Goal: Information Seeking & Learning: Understand process/instructions

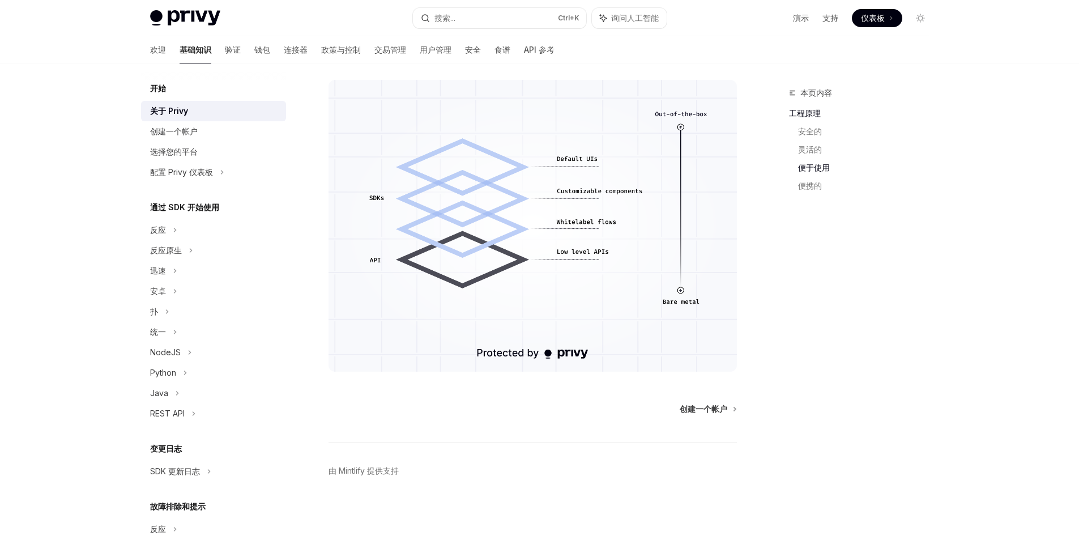
scroll to position [541, 0]
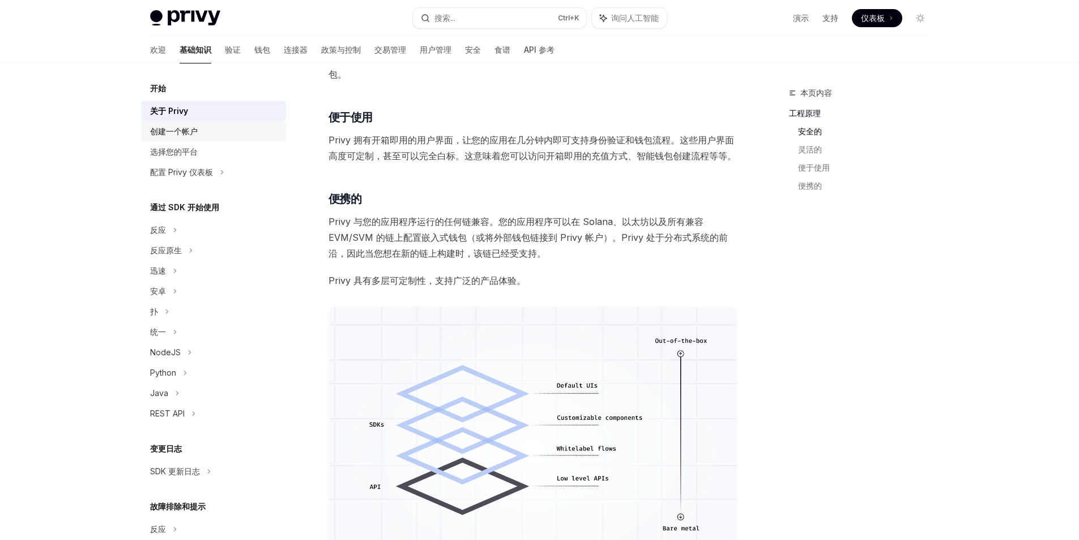
click at [229, 130] on div "创建一个帐户" at bounding box center [214, 132] width 129 height 14
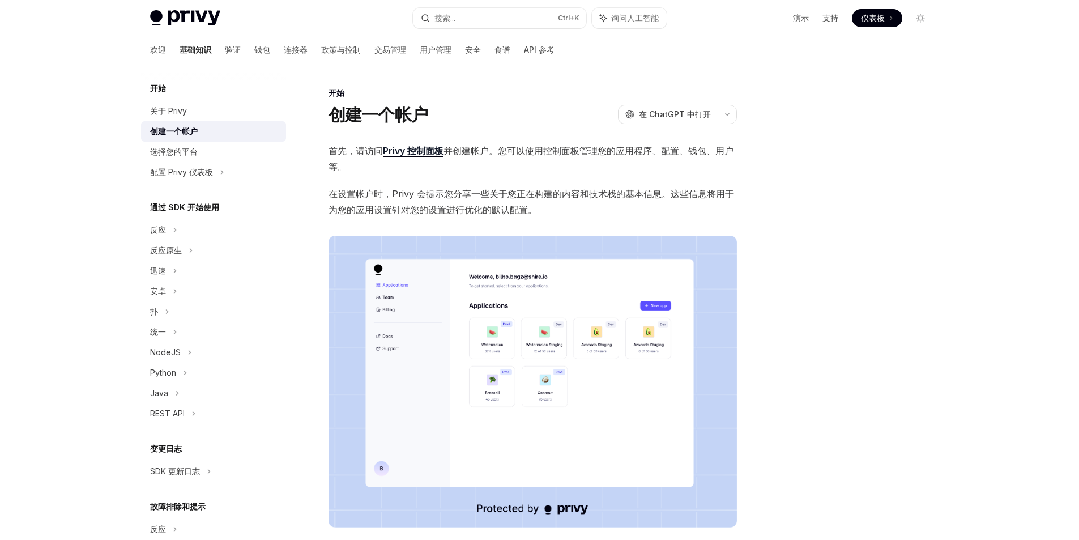
click at [163, 84] on font "开始" at bounding box center [158, 88] width 16 height 10
click at [156, 92] on font "开始" at bounding box center [158, 88] width 16 height 10
click at [225, 53] on font "验证" at bounding box center [233, 50] width 16 height 10
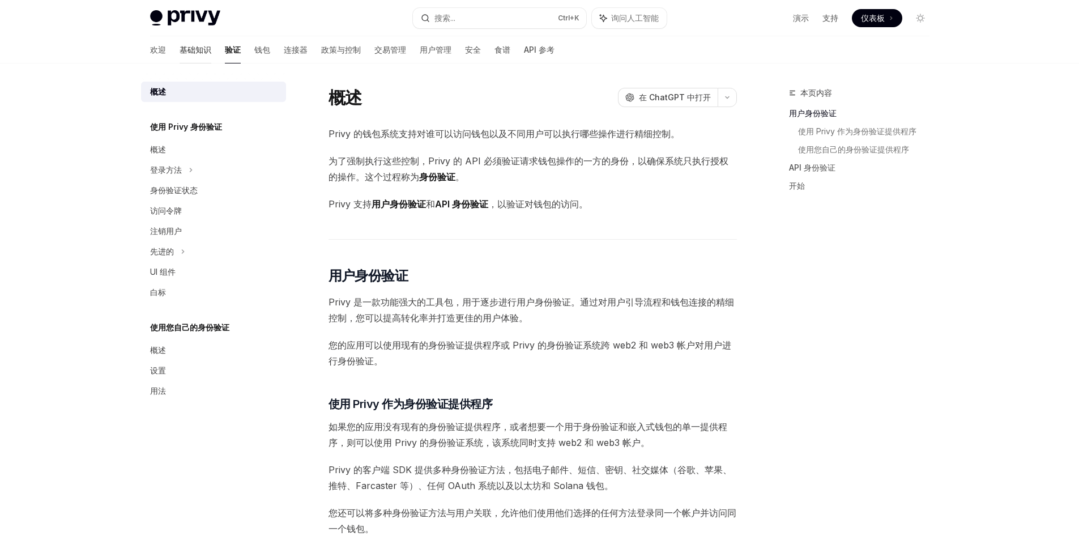
click at [179, 58] on link "基础知识" at bounding box center [195, 49] width 32 height 27
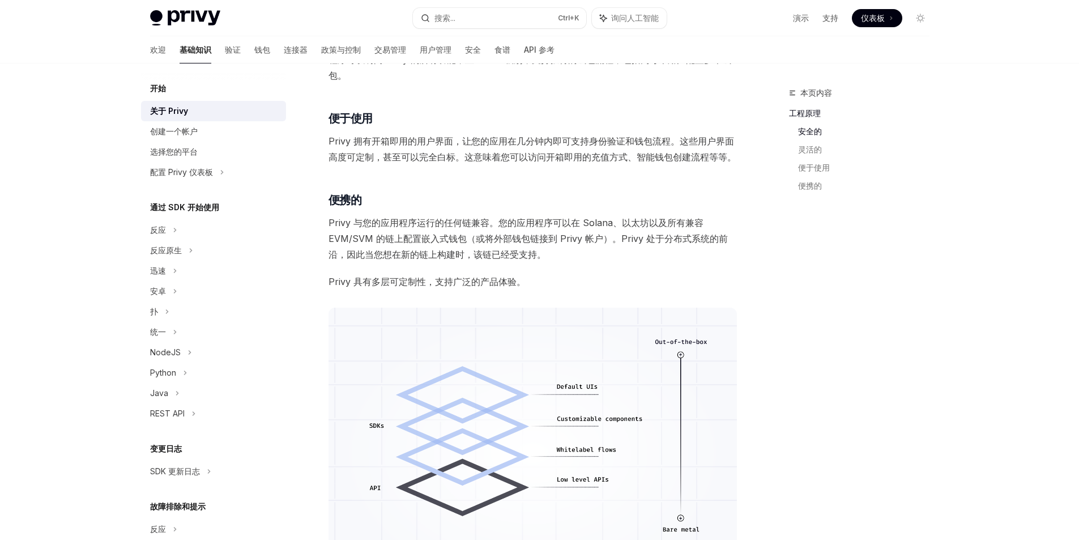
type textarea "*"
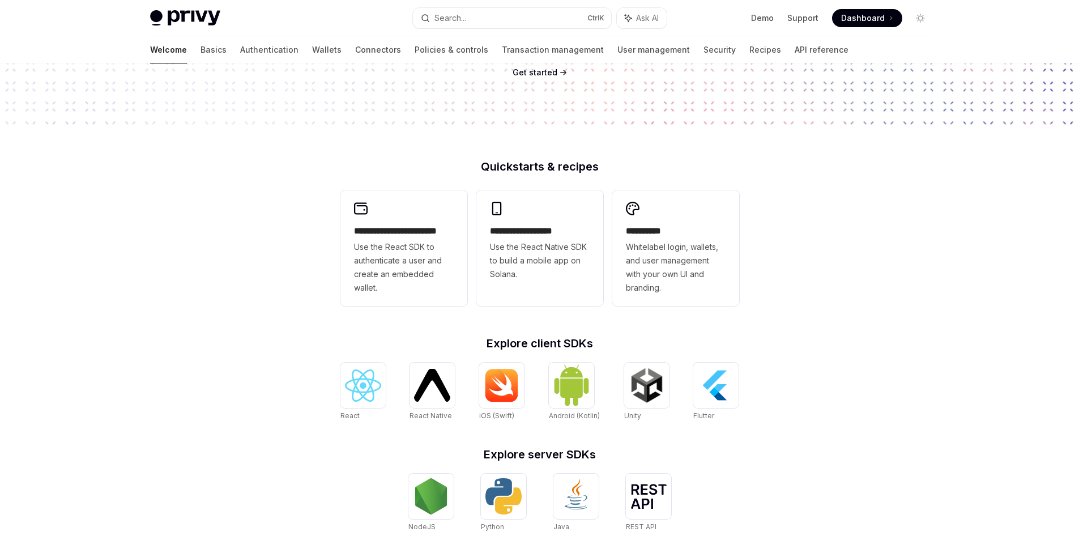
scroll to position [181, 0]
